Goal: Information Seeking & Learning: Learn about a topic

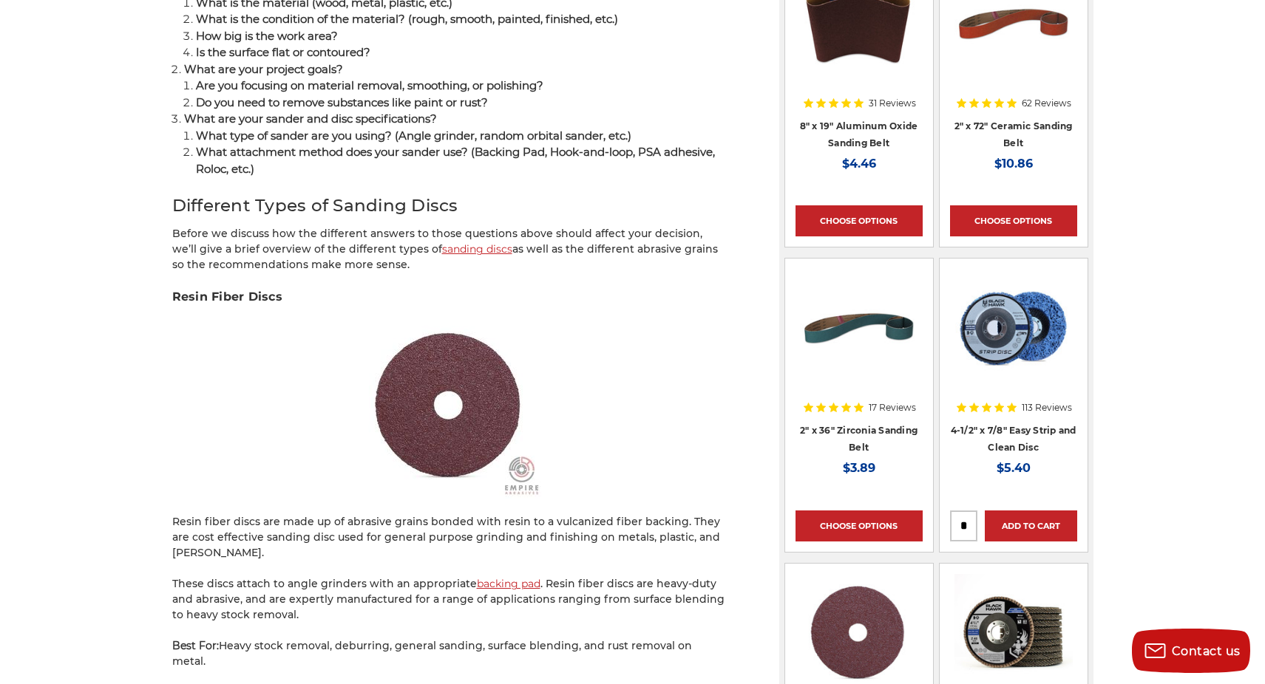
scroll to position [1257, 0]
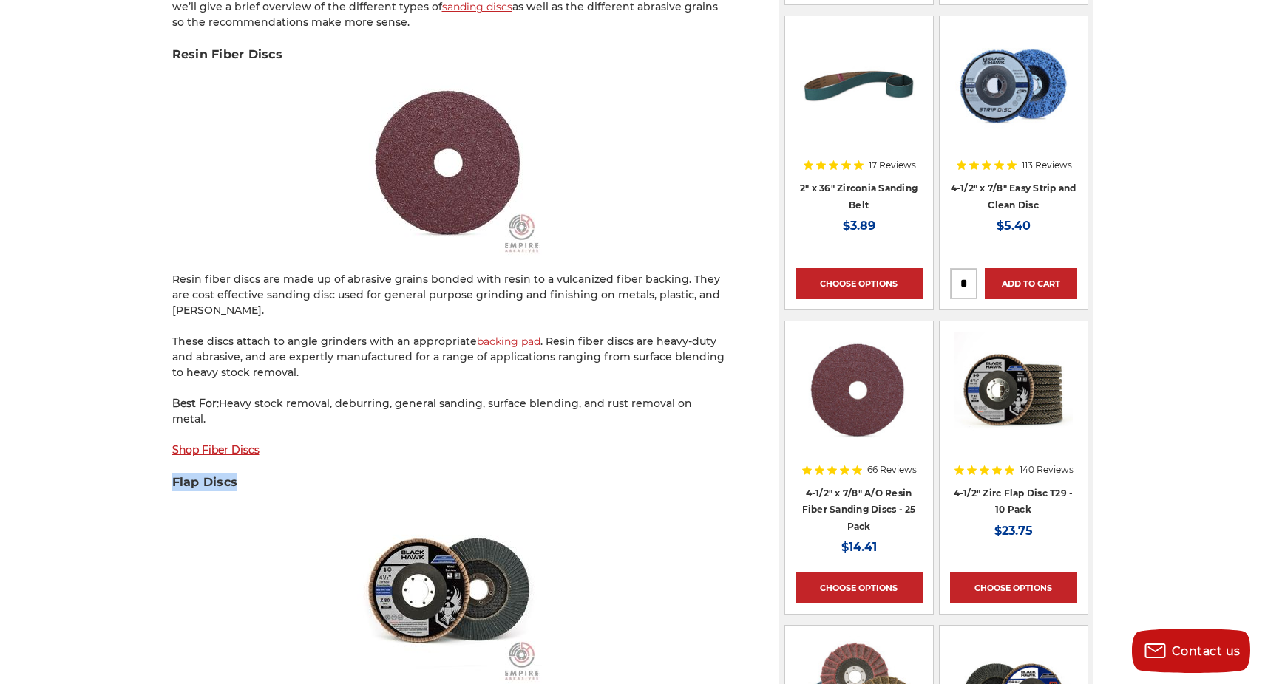
drag, startPoint x: 174, startPoint y: 436, endPoint x: 234, endPoint y: 439, distance: 60.7
click at [234, 474] on h3 "Flap Discs" at bounding box center [449, 483] width 554 height 18
drag, startPoint x: 234, startPoint y: 439, endPoint x: 358, endPoint y: 429, distance: 124.6
click at [358, 474] on h3 "Flap Discs" at bounding box center [449, 483] width 554 height 18
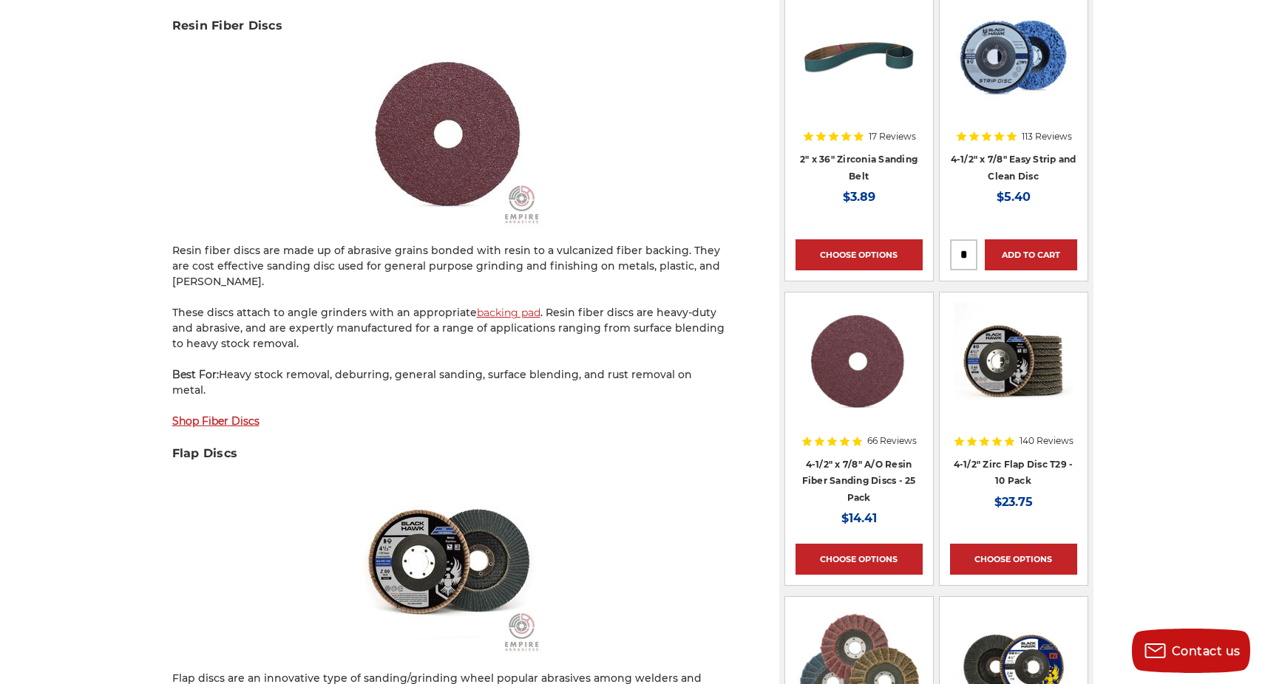
scroll to position [1404, 0]
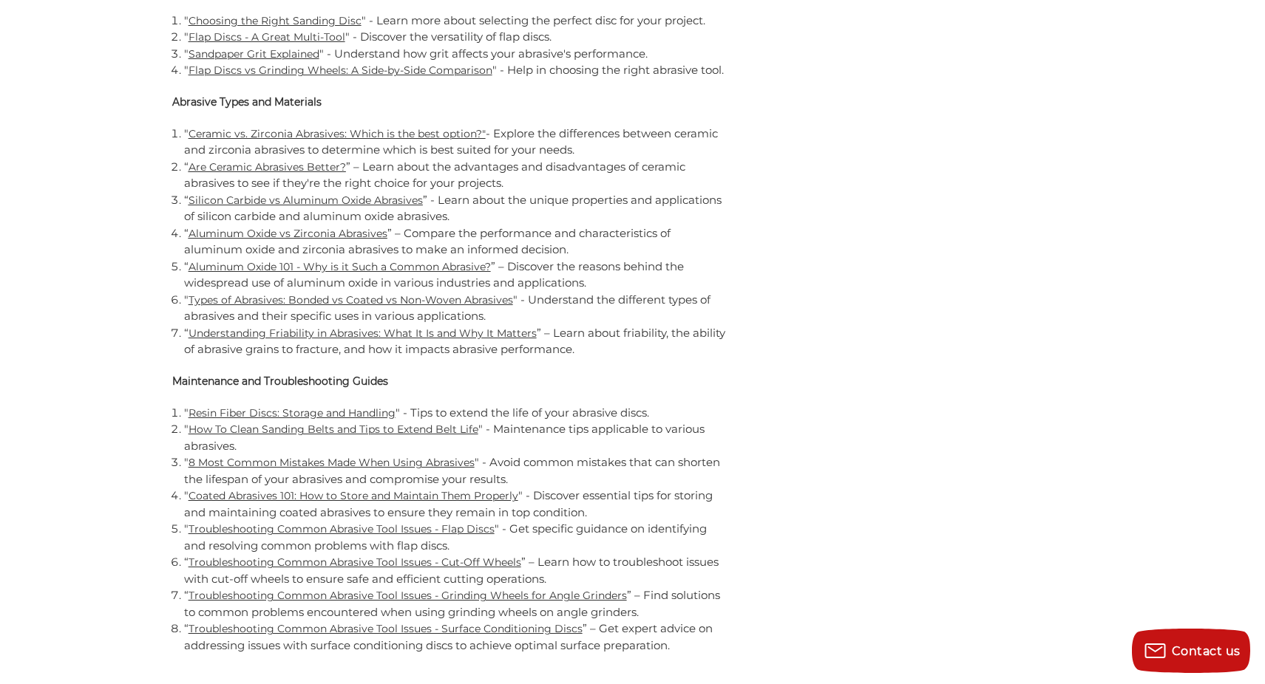
scroll to position [3385, 0]
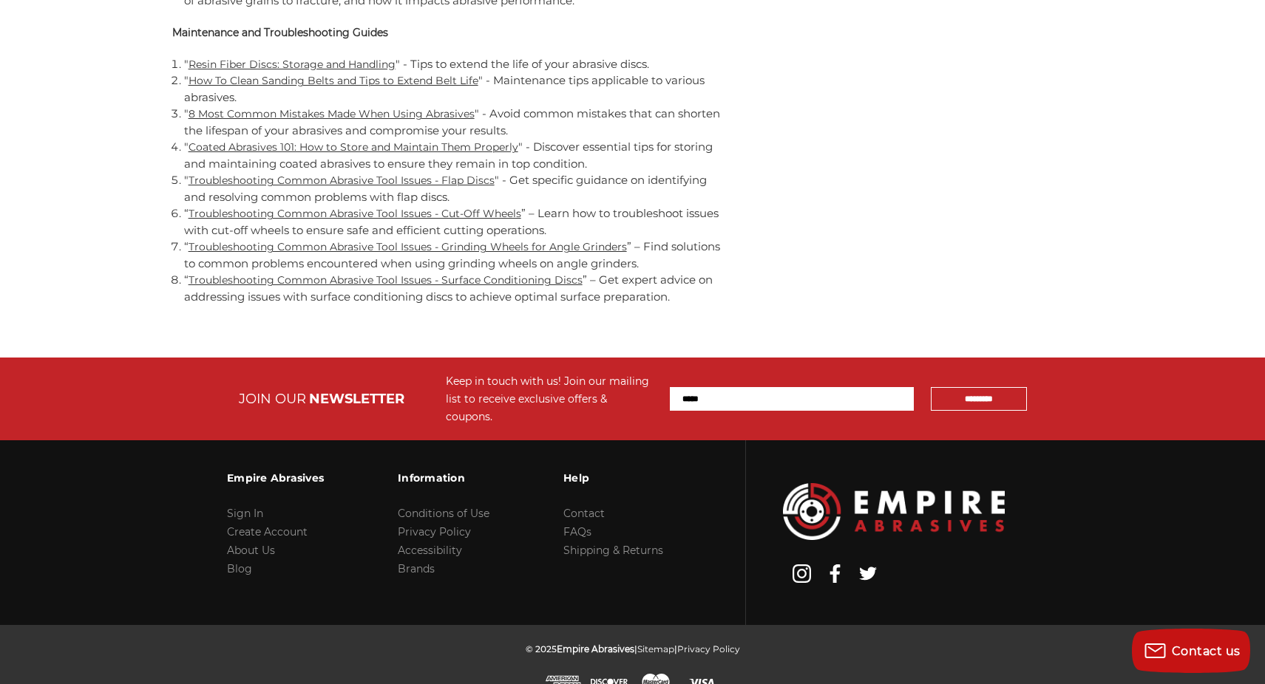
scroll to position [3385, 0]
